Goal: Check status

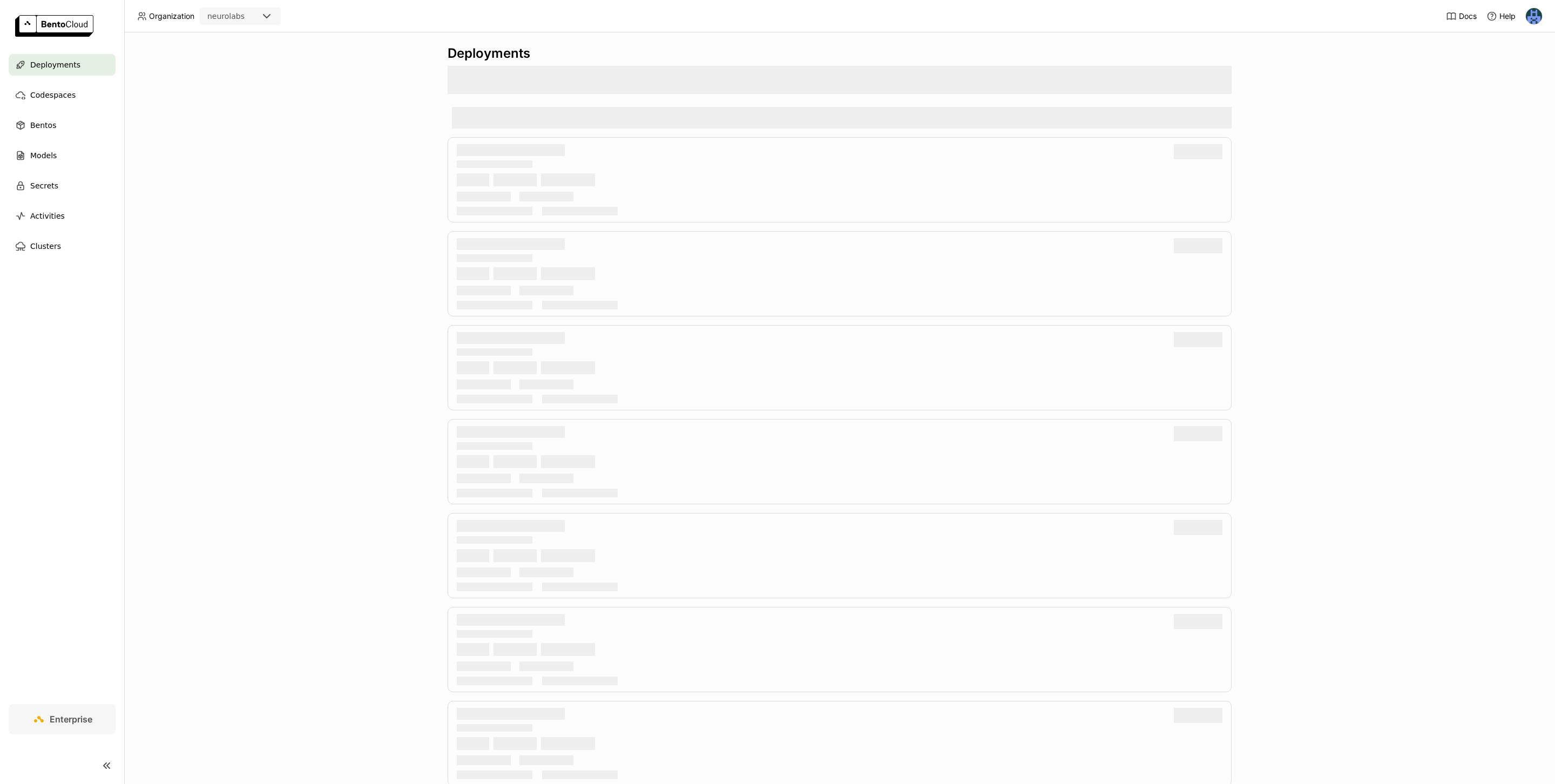
click at [565, 14] on header "Organization neurolabs Docs Help" at bounding box center [778, 16] width 1555 height 33
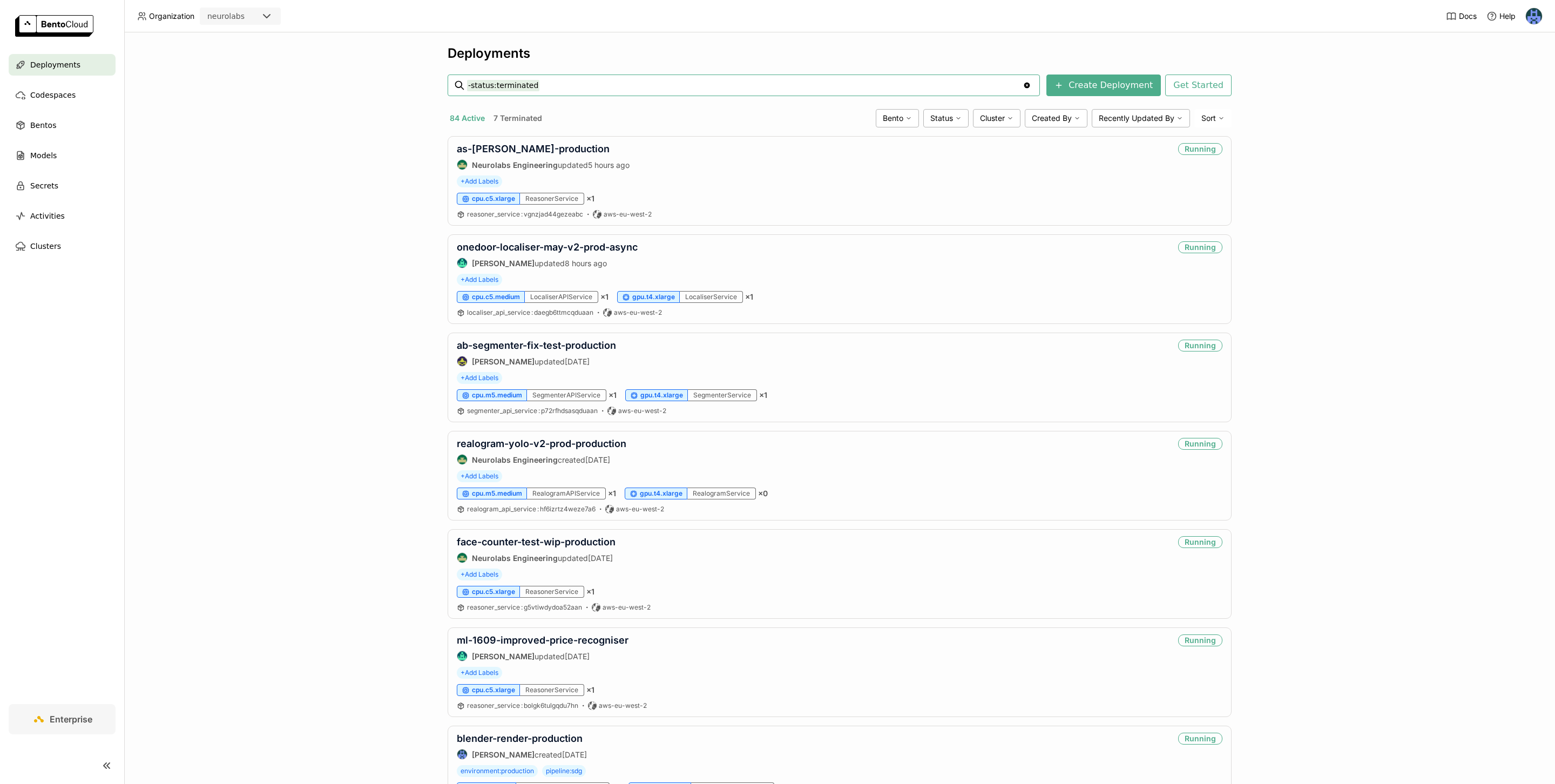
click at [314, 196] on div "Deployments -status:terminated -status:terminated Clear value Create Deployment…" at bounding box center [840, 408] width 1431 height 751
click at [652, 88] on input "-status:terminated" at bounding box center [745, 85] width 555 height 18
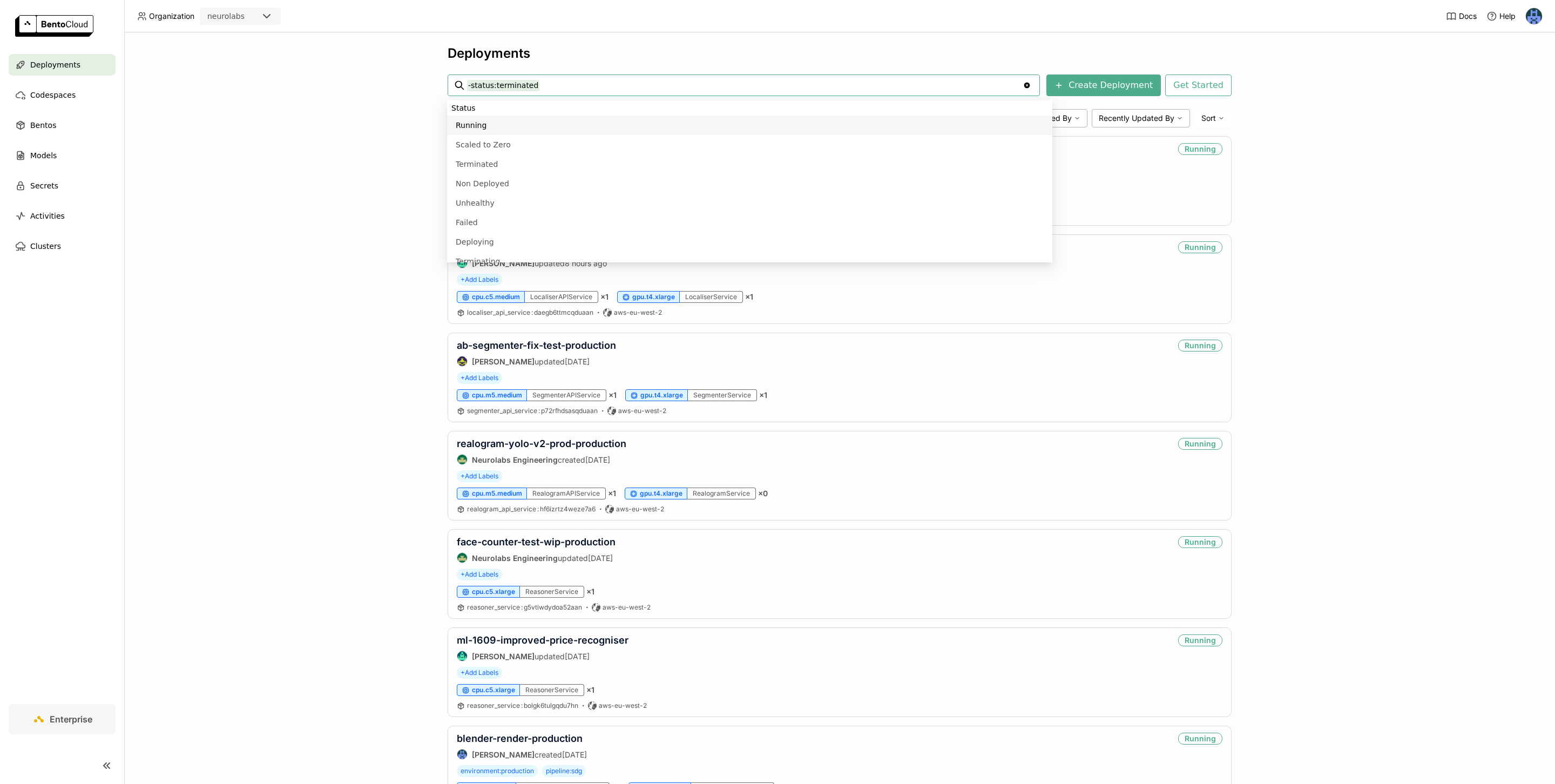
paste input "abi-orientation-prod-async"
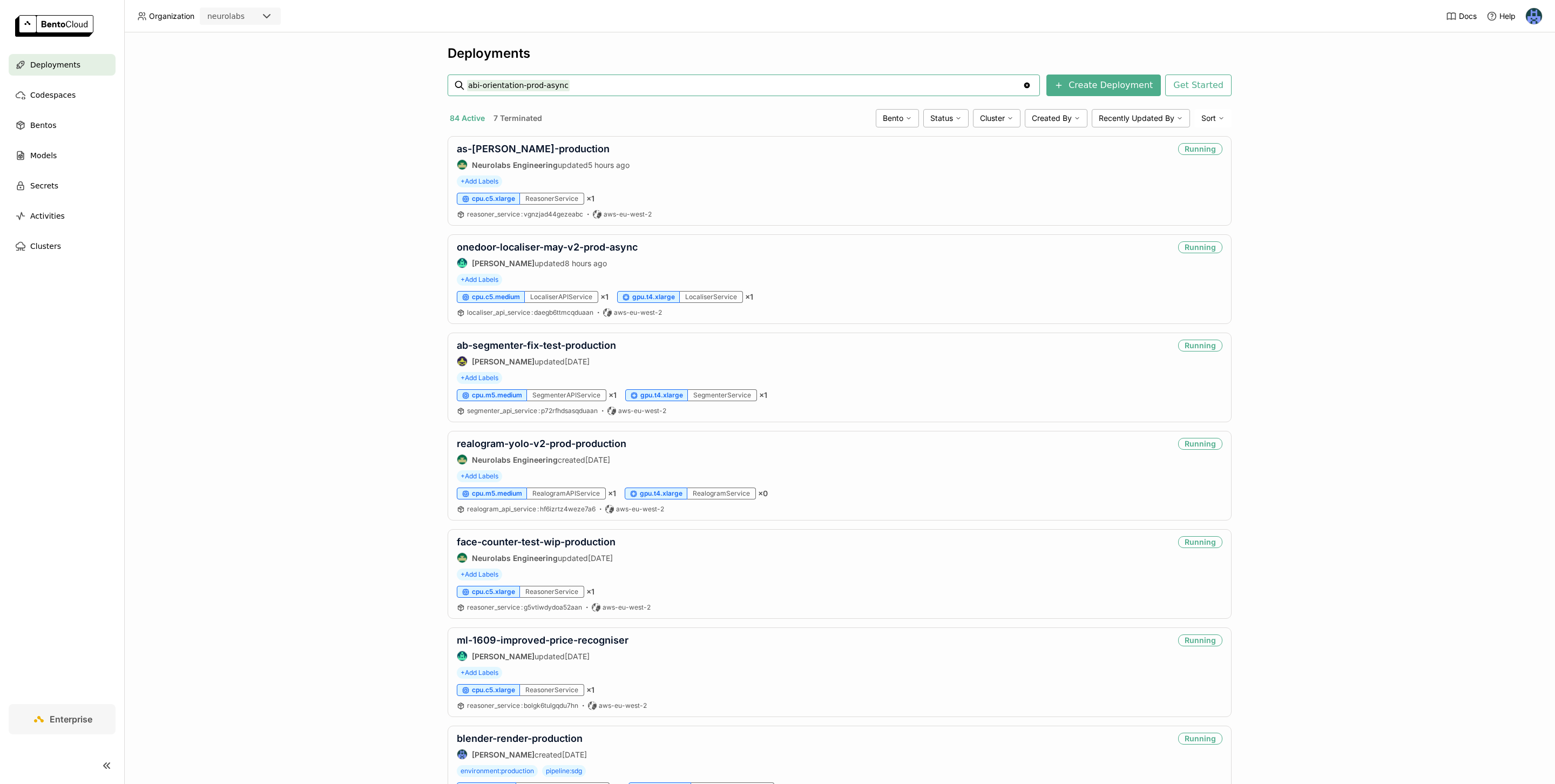
type input "abi-orientation-prod-async"
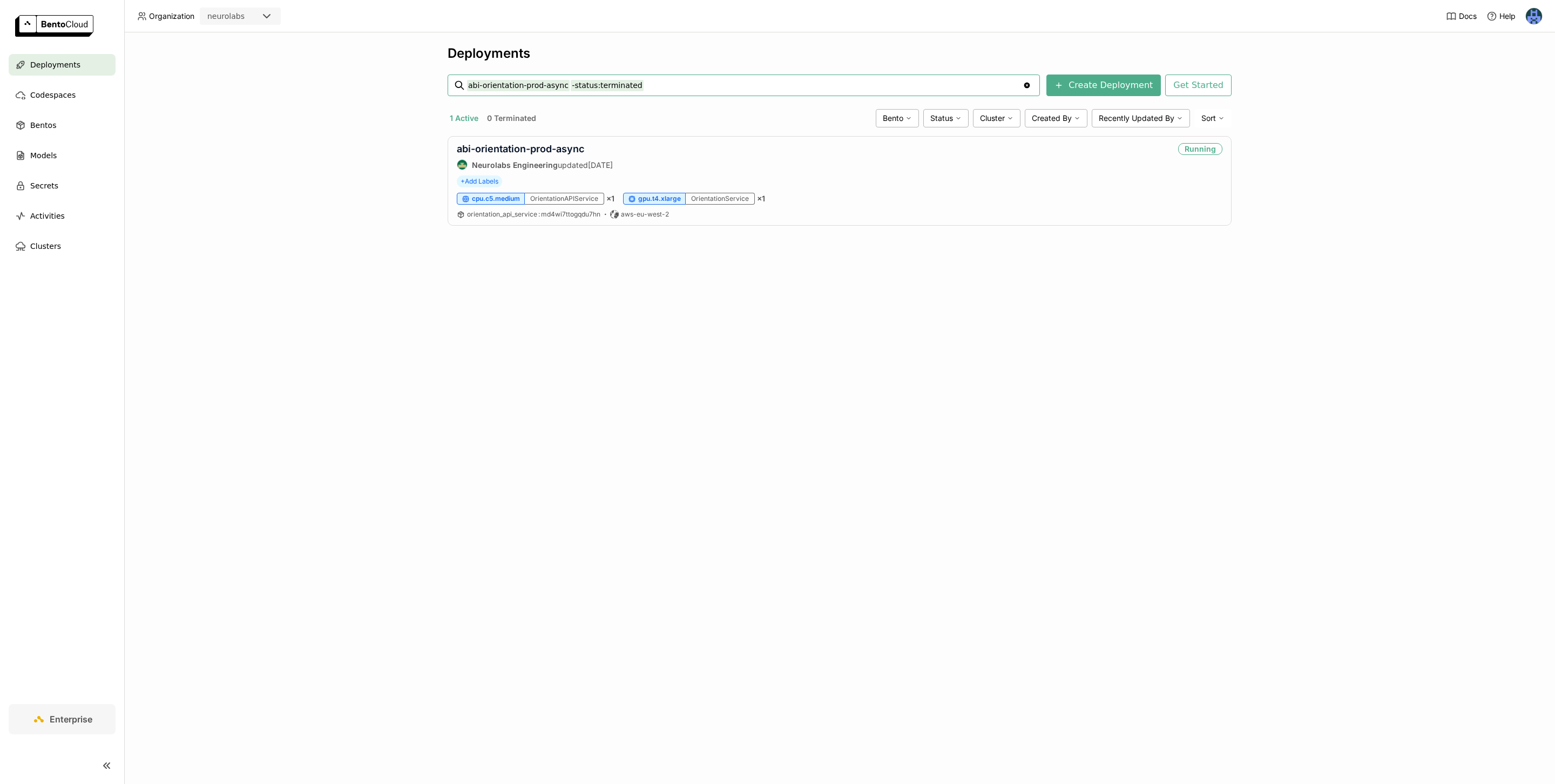
click at [977, 53] on div "Deployments" at bounding box center [839, 53] width 784 height 16
click at [1254, 375] on div "Deployments abi-orientation-prod-async -status:terminated abi-orientation-prod-…" at bounding box center [840, 408] width 1431 height 751
click at [707, 78] on input "abi-orientation-prod-async -status:terminated" at bounding box center [745, 85] width 555 height 18
type input "orientation"
click at [563, 91] on input "orientation -status:terminated" at bounding box center [745, 85] width 555 height 18
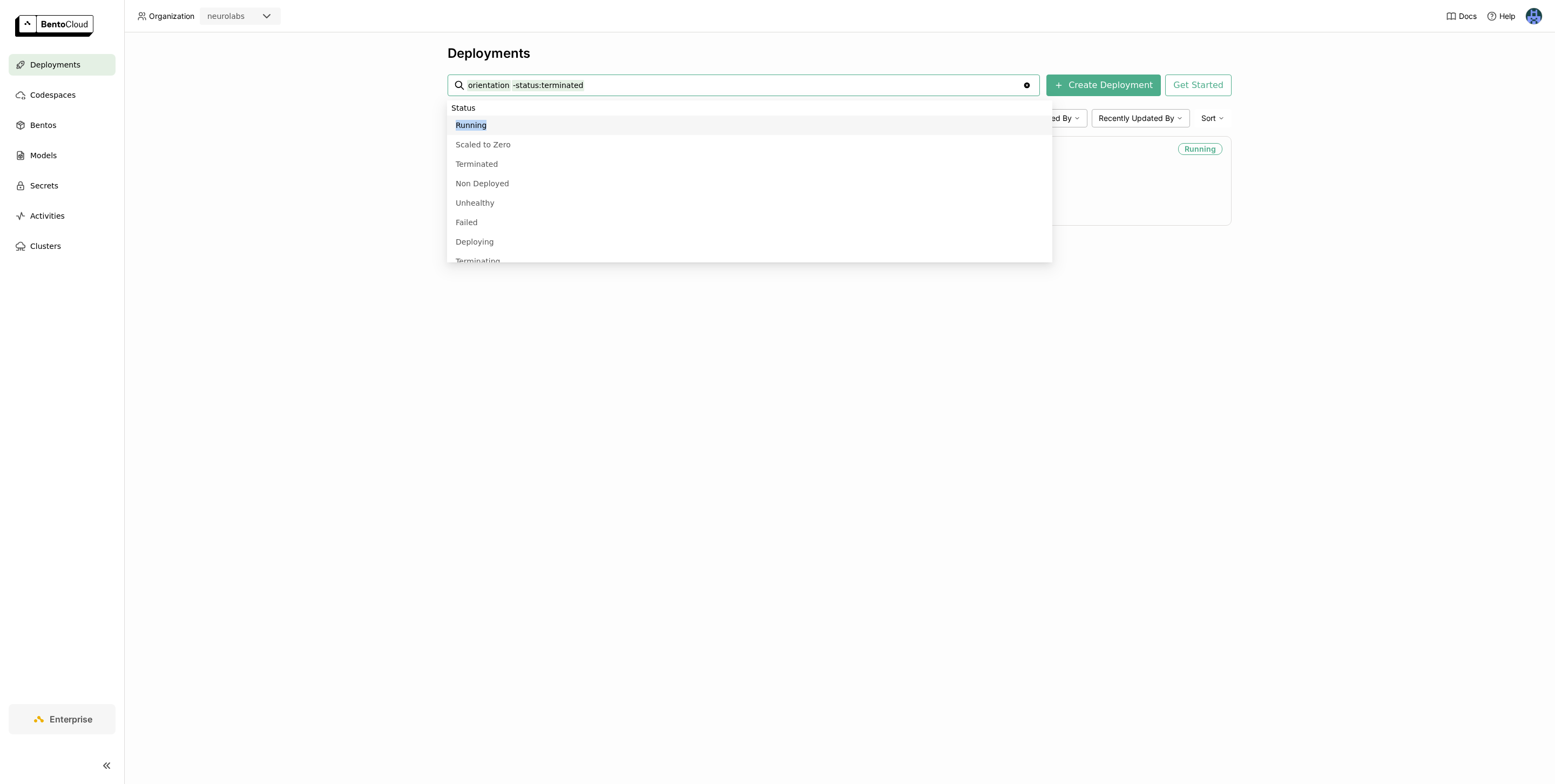
click at [529, 121] on li "Running" at bounding box center [750, 125] width 605 height 19
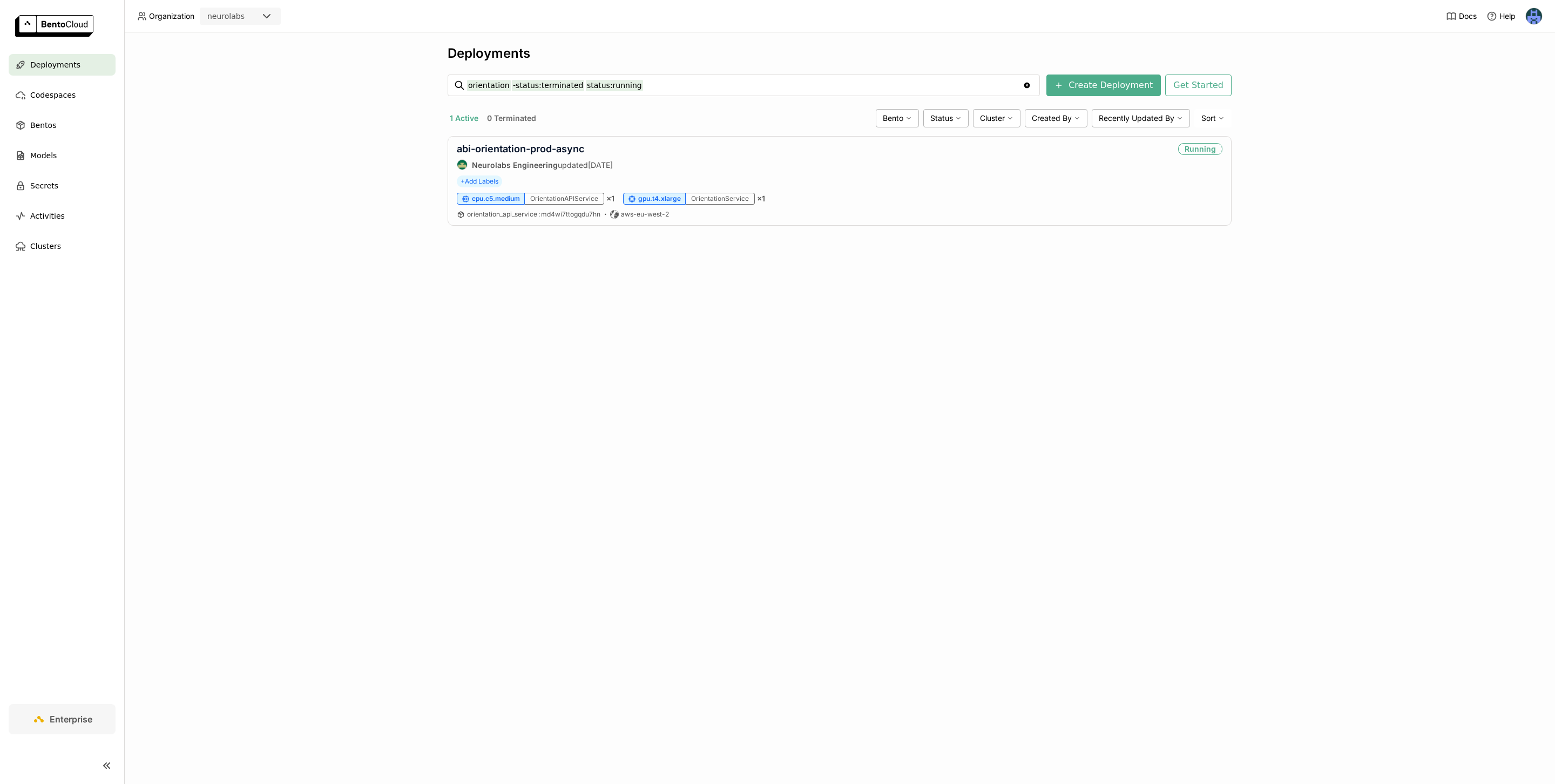
click at [551, 88] on input "orientation -status:terminated status:running" at bounding box center [745, 85] width 555 height 18
type input "orientation status:running"
click at [571, 85] on input "orientation status:running" at bounding box center [745, 85] width 555 height 18
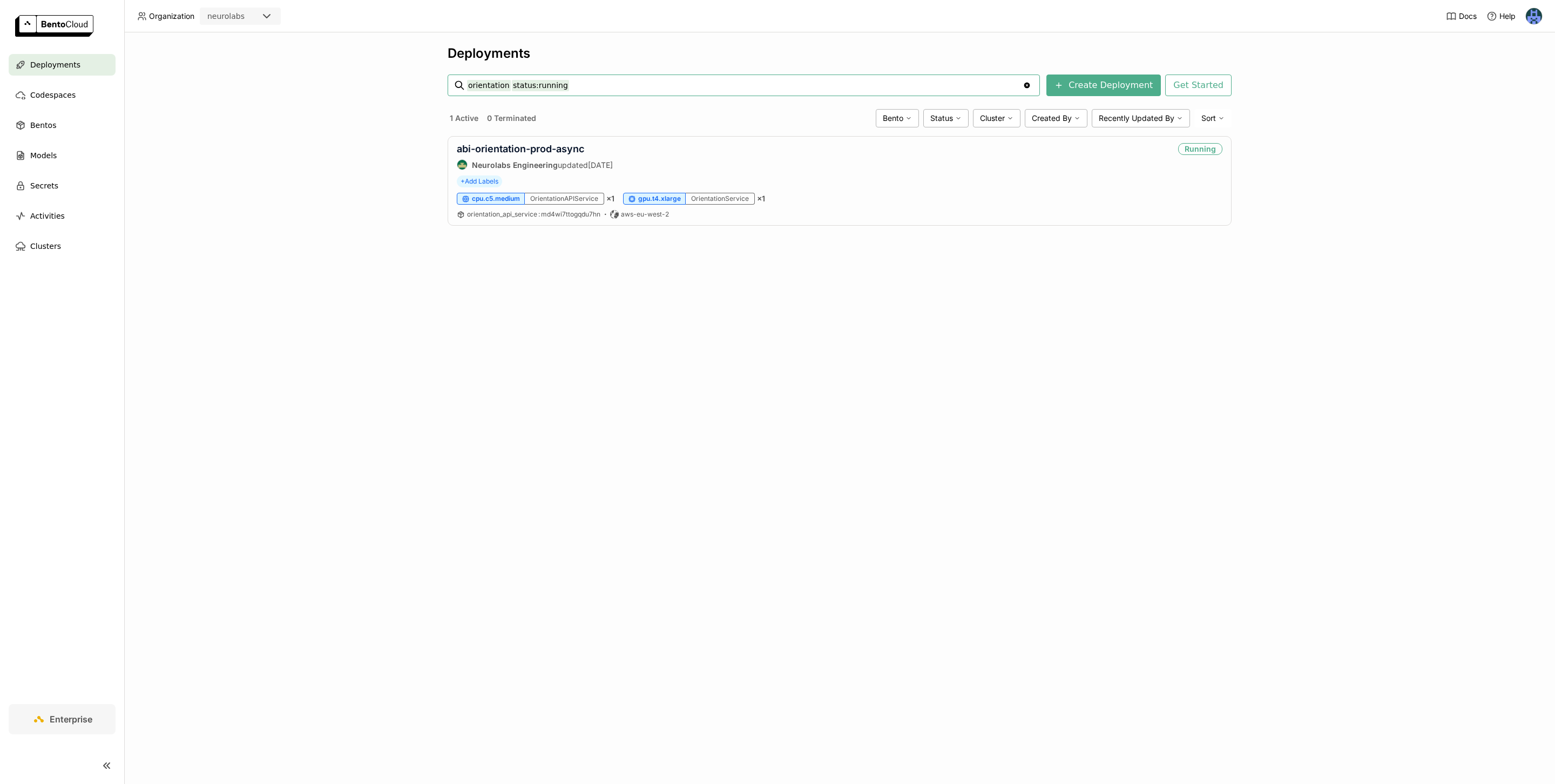
click at [540, 88] on input "orientation status:running" at bounding box center [745, 85] width 555 height 18
type input "orientation status:running"
click at [955, 121] on icon at bounding box center [958, 118] width 7 height 7
click at [920, 140] on div "Running" at bounding box center [910, 144] width 104 height 13
